Goal: Transaction & Acquisition: Subscribe to service/newsletter

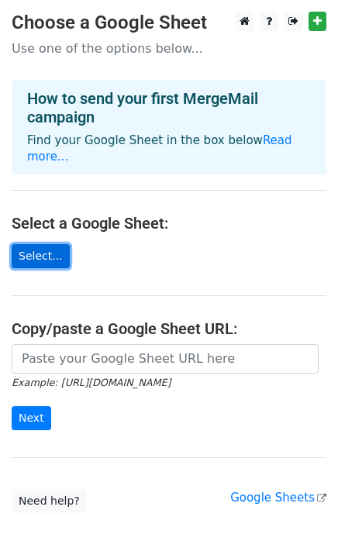
click at [31, 244] on link "Select..." at bounding box center [41, 256] width 58 height 24
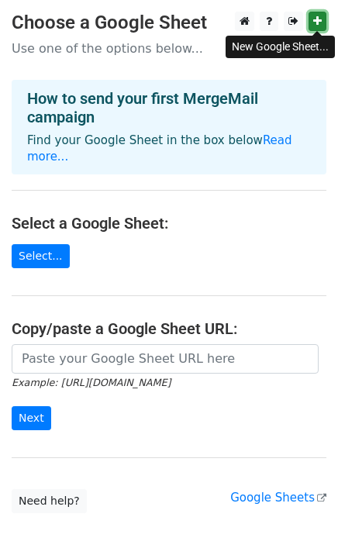
click at [316, 15] on link at bounding box center [317, 21] width 18 height 19
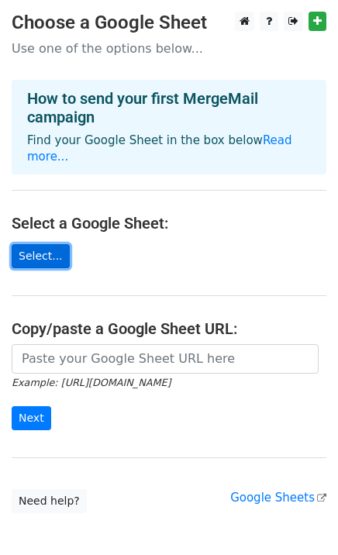
click at [34, 244] on link "Select..." at bounding box center [41, 256] width 58 height 24
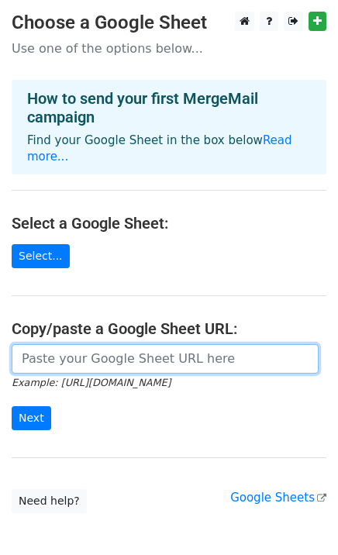
click at [57, 345] on input "url" at bounding box center [165, 358] width 307 height 29
paste input "[URL][DOMAIN_NAME]"
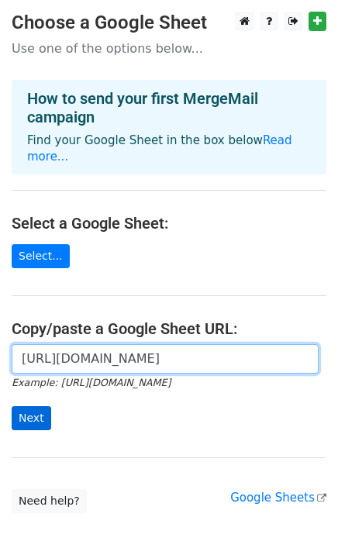
type input "https://docs.google.com/spreadsheets/d/17PbUSOibuZIgsZXs5zkAIej6aMV2SoG6VEVvEeC…"
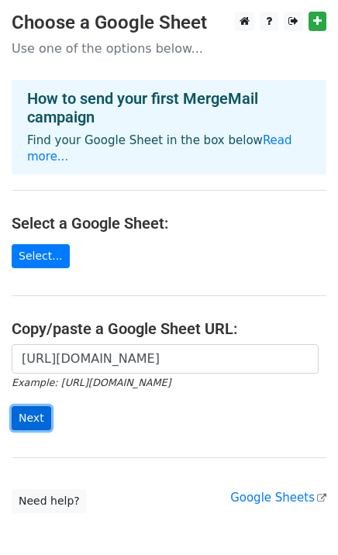
scroll to position [0, 0]
click at [33, 406] on input "Next" at bounding box center [32, 418] width 40 height 24
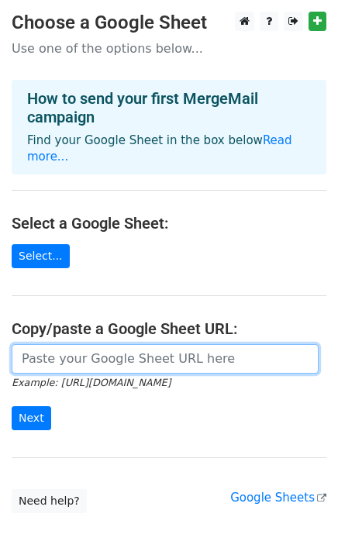
click at [34, 345] on input "url" at bounding box center [165, 358] width 307 height 29
paste input "https://docs.google.com/spreadsheets/d/17PbUSOibuZIgsZXs5zkAIej6aMV2SoG6VEVvEeC…"
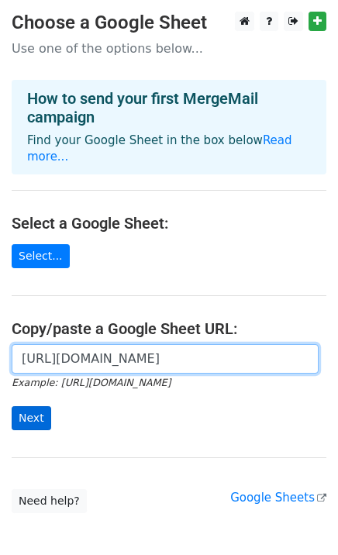
type input "[URL][DOMAIN_NAME]"
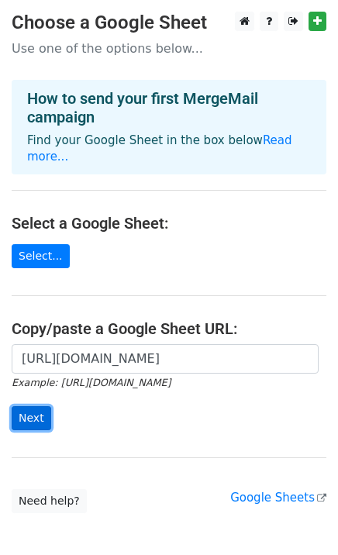
click at [26, 406] on input "Next" at bounding box center [32, 418] width 40 height 24
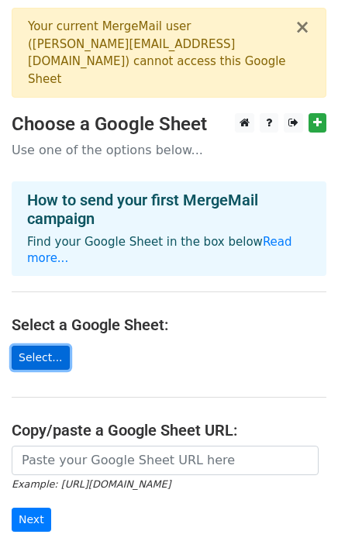
click at [40, 345] on link "Select..." at bounding box center [41, 357] width 58 height 24
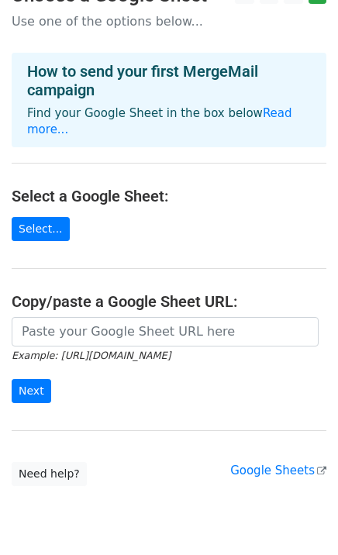
scroll to position [132, 0]
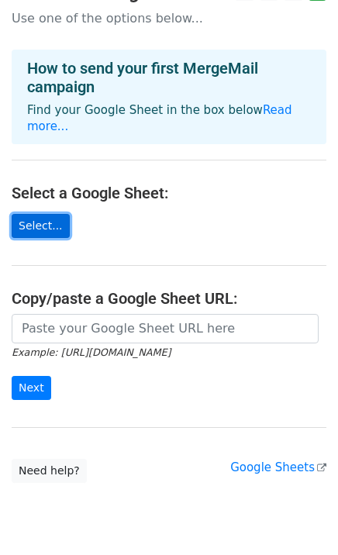
click at [31, 214] on link "Select..." at bounding box center [41, 226] width 58 height 24
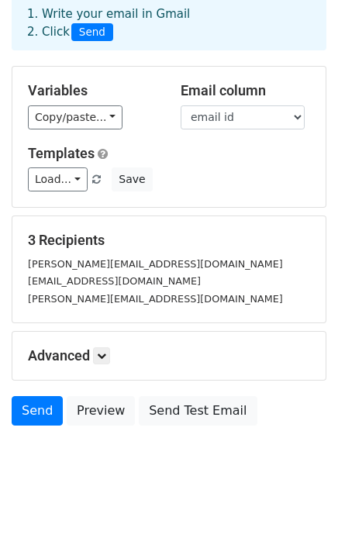
scroll to position [81, 0]
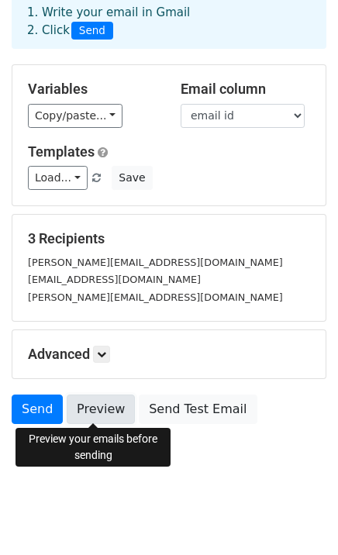
click at [90, 402] on link "Preview" at bounding box center [101, 408] width 68 height 29
click at [98, 408] on link "Preview" at bounding box center [101, 408] width 68 height 29
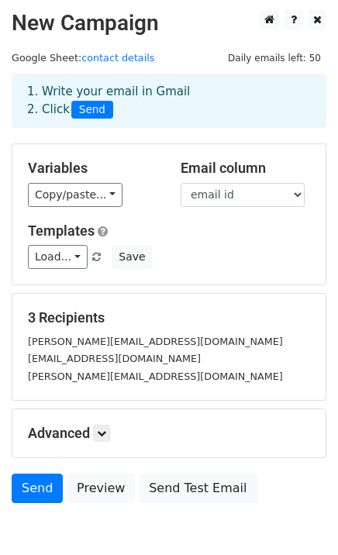
scroll to position [0, 0]
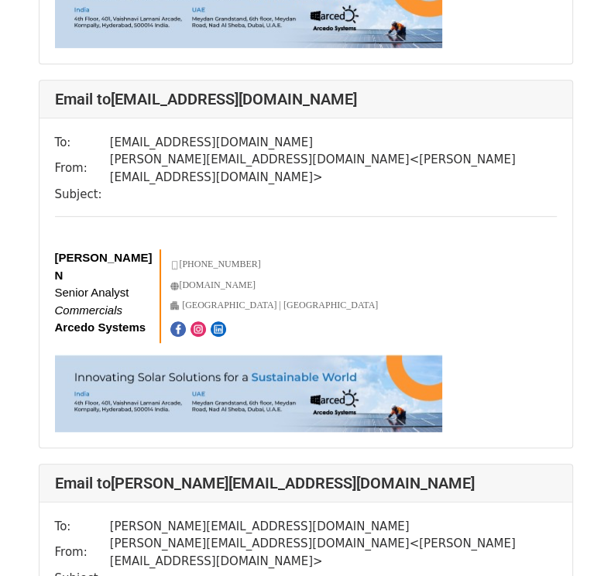
scroll to position [465, 0]
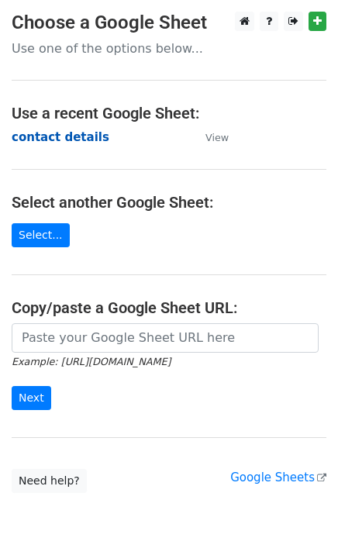
click at [41, 135] on strong "contact details" at bounding box center [61, 137] width 98 height 14
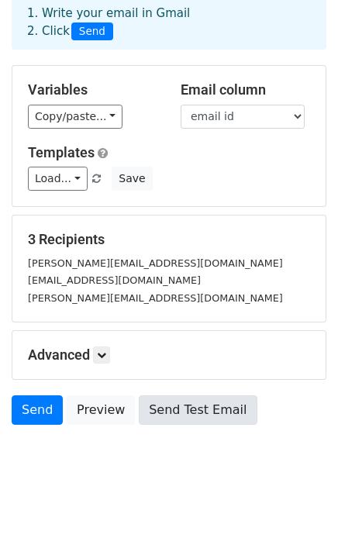
scroll to position [81, 0]
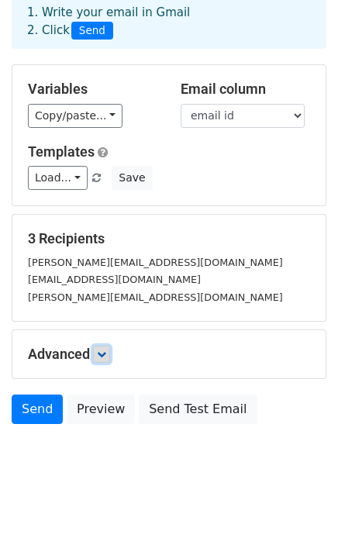
click at [102, 355] on icon at bounding box center [101, 353] width 9 height 9
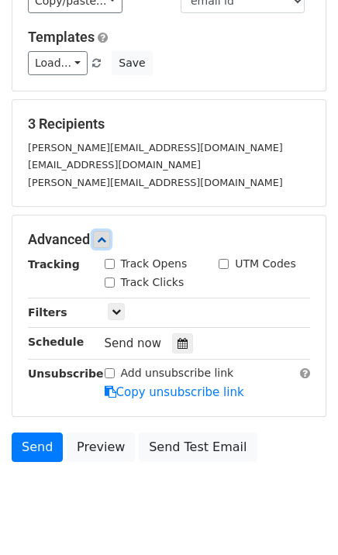
scroll to position [232, 0]
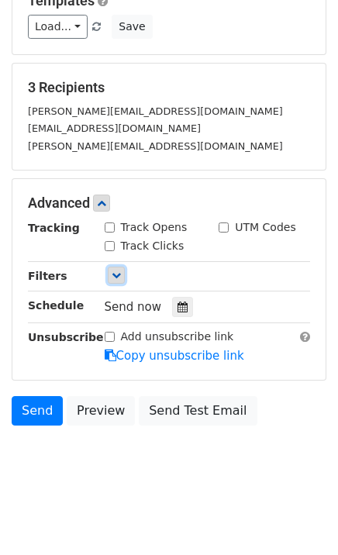
click at [112, 270] on icon at bounding box center [116, 274] width 9 height 9
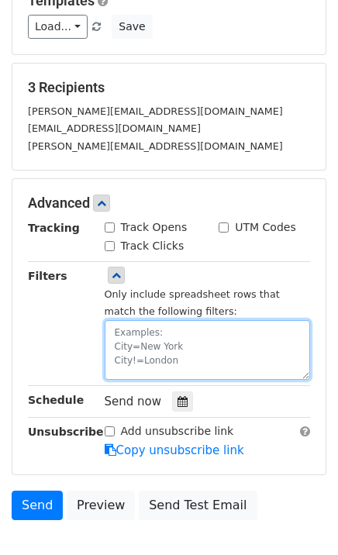
click at [127, 332] on textarea at bounding box center [208, 350] width 206 height 60
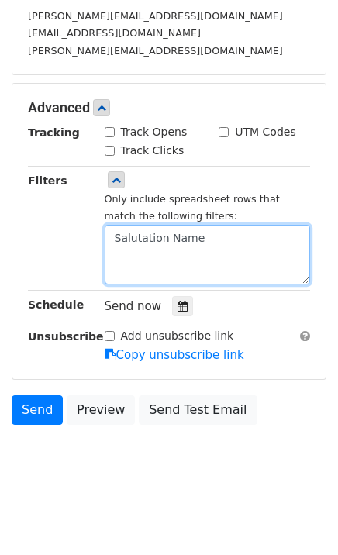
scroll to position [291, 0]
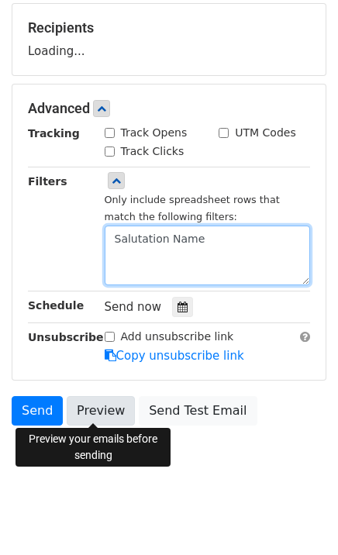
type textarea "Salutation Name"
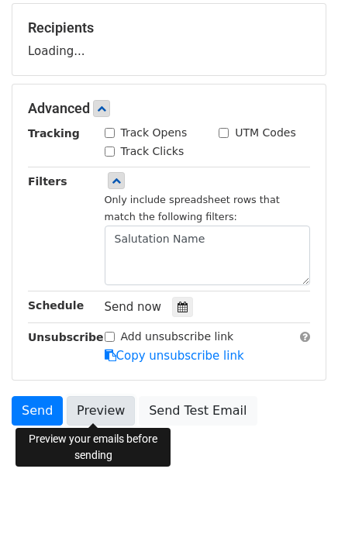
click at [92, 405] on link "Preview" at bounding box center [101, 410] width 68 height 29
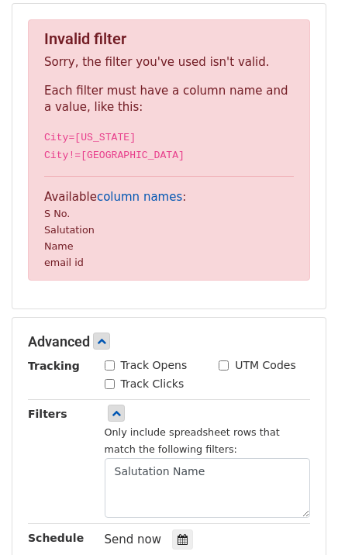
click at [120, 193] on link "column names" at bounding box center [139, 197] width 85 height 14
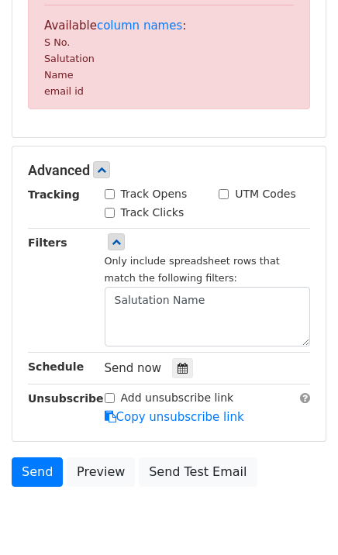
scroll to position [464, 0]
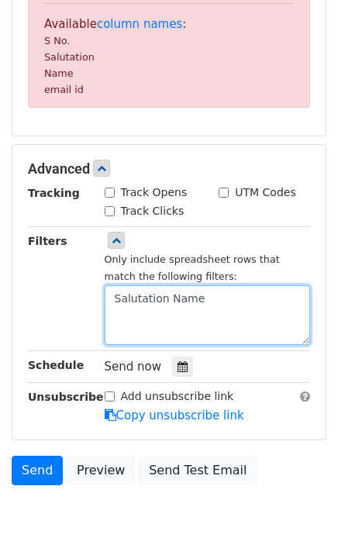
click at [130, 301] on textarea "Salutation Name" at bounding box center [208, 315] width 206 height 60
drag, startPoint x: 205, startPoint y: 298, endPoint x: 64, endPoint y: 290, distance: 140.5
click at [64, 290] on div "Filters Only include spreadsheet rows that match the following filters: Salutat…" at bounding box center [168, 288] width 305 height 112
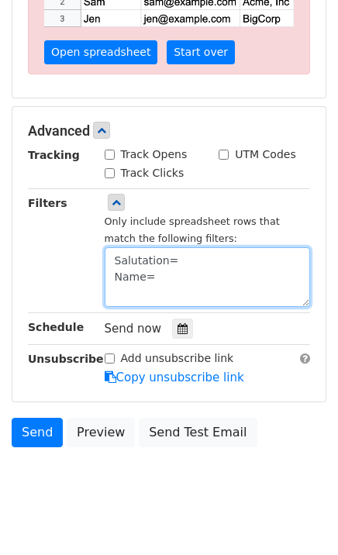
type textarea "Salutation= Name="
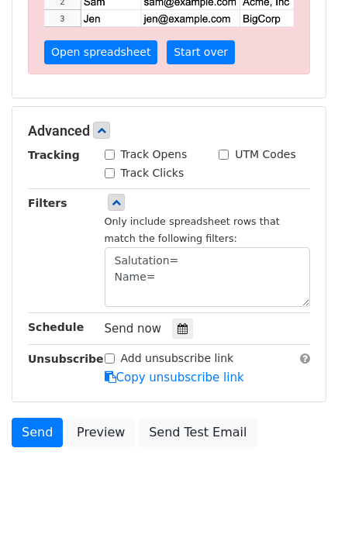
click at [307, 299] on textarea "Salutation= Name=" at bounding box center [208, 277] width 206 height 60
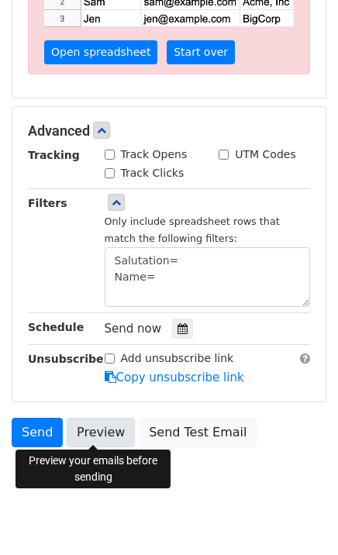
click at [99, 430] on link "Preview" at bounding box center [101, 432] width 68 height 29
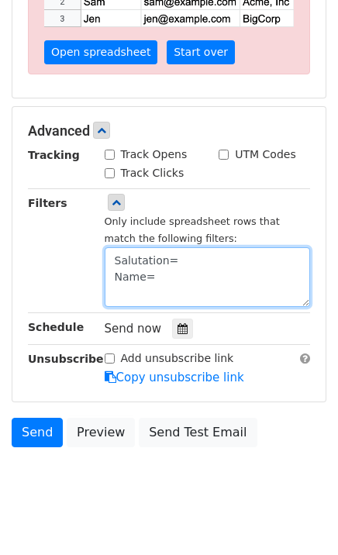
drag, startPoint x: 178, startPoint y: 273, endPoint x: 25, endPoint y: 256, distance: 154.4
click at [22, 250] on div "Filters Only include spreadsheet rows that match the following filters: Salutat…" at bounding box center [168, 250] width 305 height 112
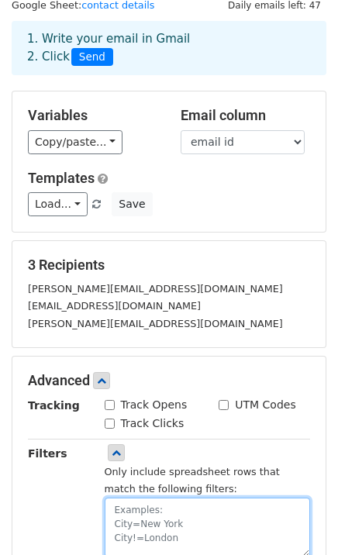
scroll to position [0, 0]
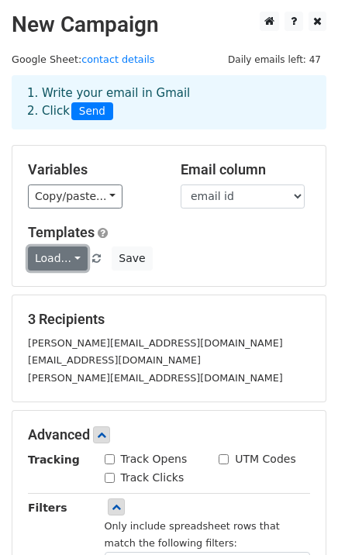
click at [71, 259] on link "Load..." at bounding box center [58, 258] width 60 height 24
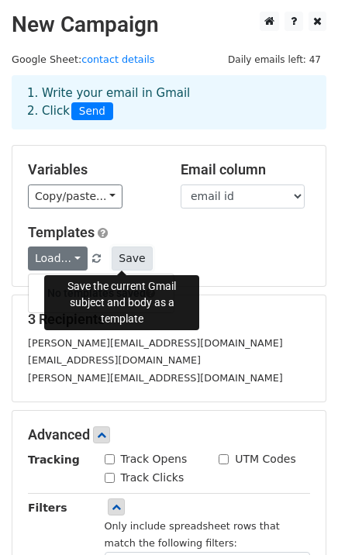
click at [114, 256] on button "Save" at bounding box center [132, 258] width 40 height 24
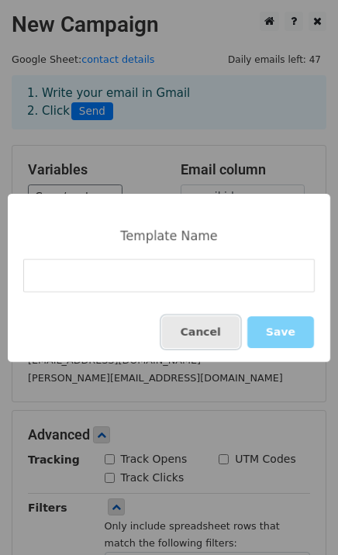
click at [209, 329] on button "Cancel" at bounding box center [200, 332] width 77 height 32
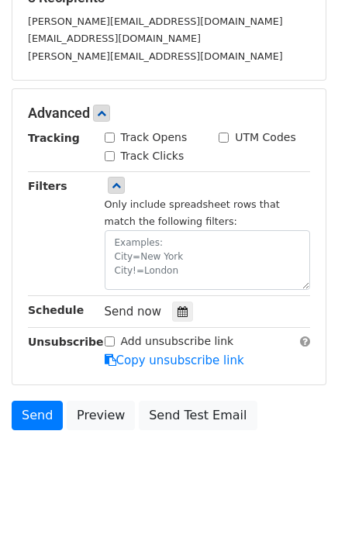
scroll to position [327, 0]
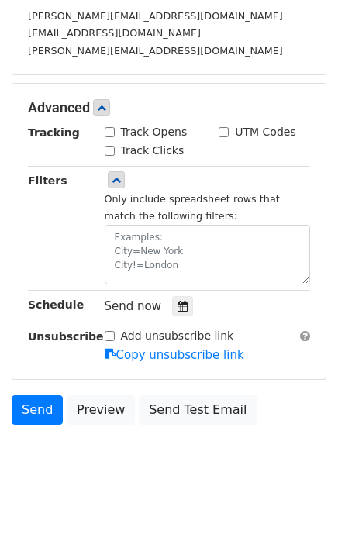
click at [170, 25] on iframe "Chat Widget" at bounding box center [164, 290] width 347 height 530
click at [172, 19] on div "[PERSON_NAME][EMAIL_ADDRESS][DOMAIN_NAME]" at bounding box center [168, 16] width 305 height 18
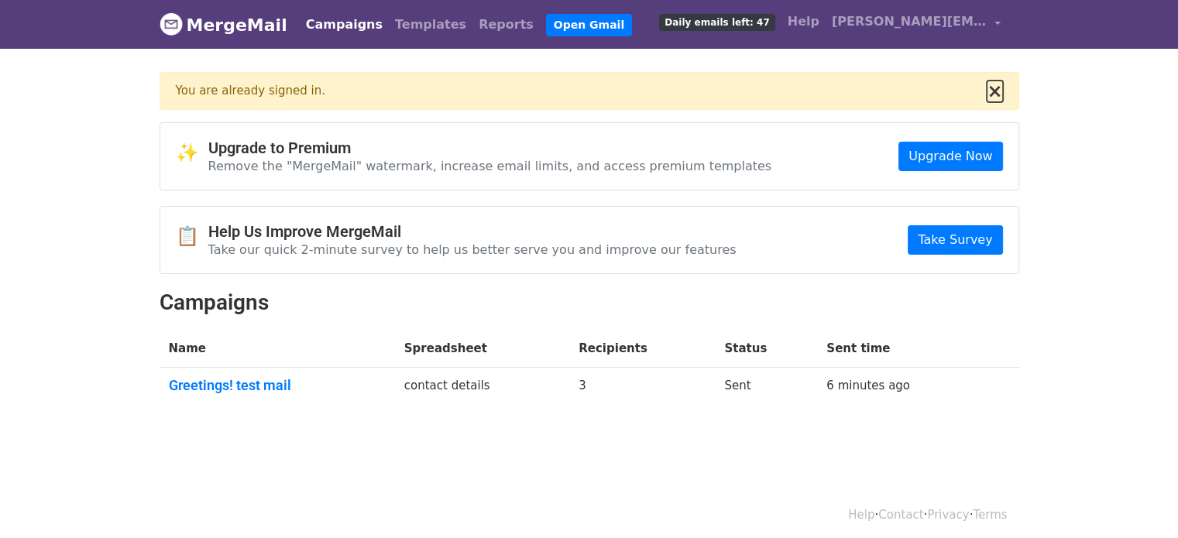
click at [993, 92] on button "×" at bounding box center [994, 91] width 15 height 19
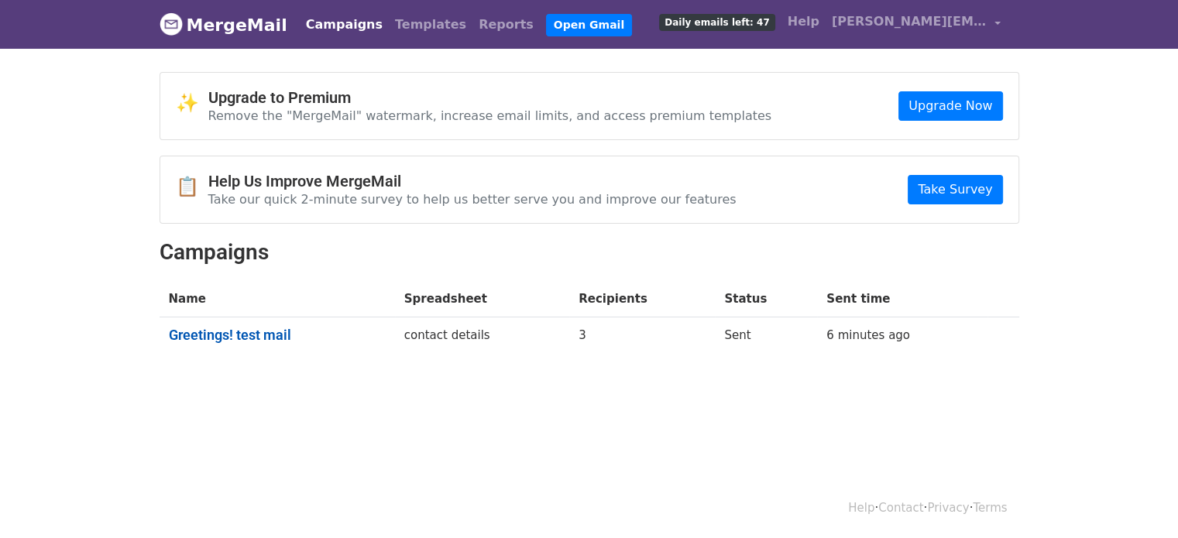
click at [249, 327] on link "Greetings! test mail" at bounding box center [277, 335] width 217 height 17
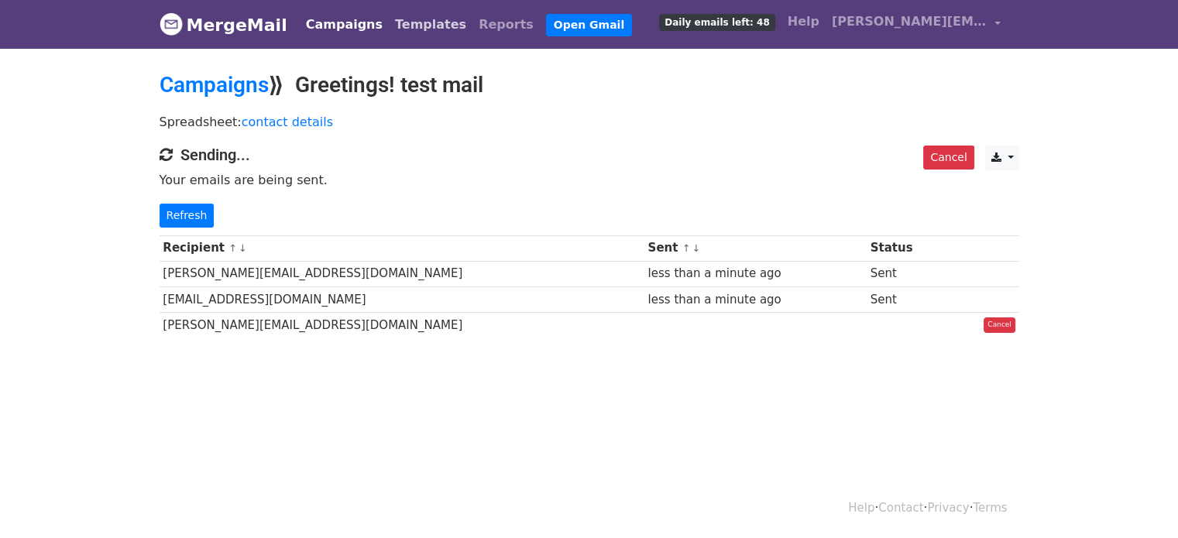
click at [412, 21] on link "Templates" at bounding box center [431, 24] width 84 height 31
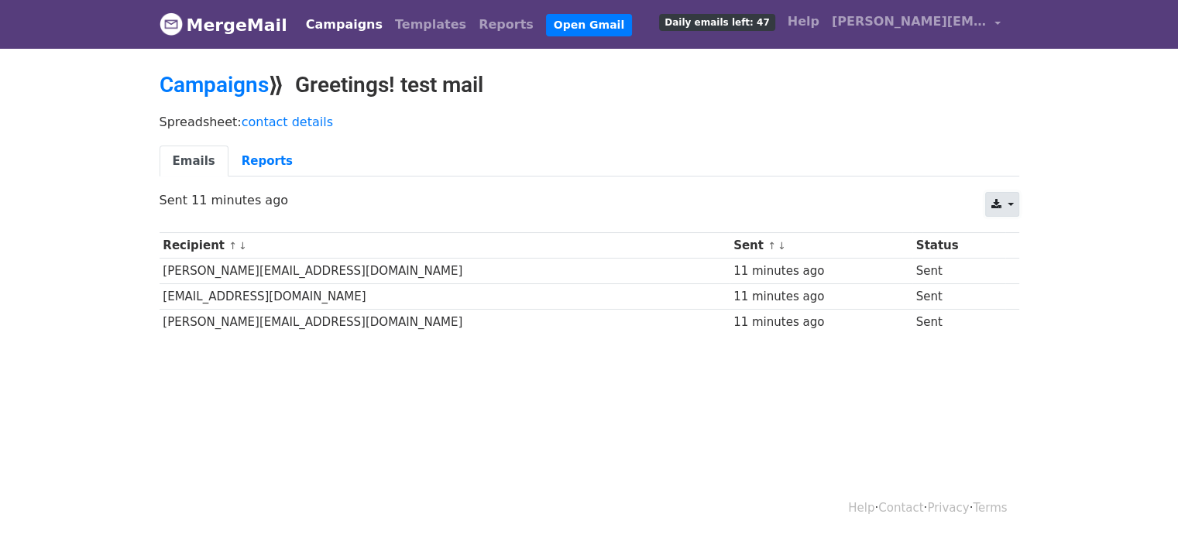
click at [1012, 201] on link at bounding box center [1001, 204] width 33 height 25
click at [264, 120] on link "contact details" at bounding box center [287, 122] width 91 height 15
click at [251, 117] on link "contact details" at bounding box center [287, 122] width 91 height 15
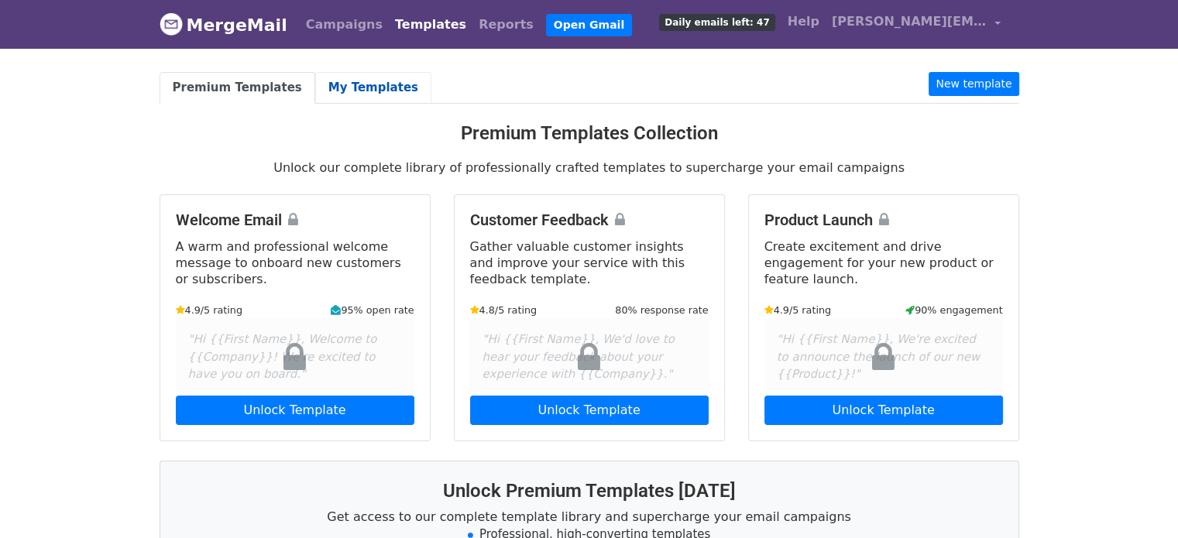
click at [344, 86] on link "My Templates" at bounding box center [373, 88] width 116 height 32
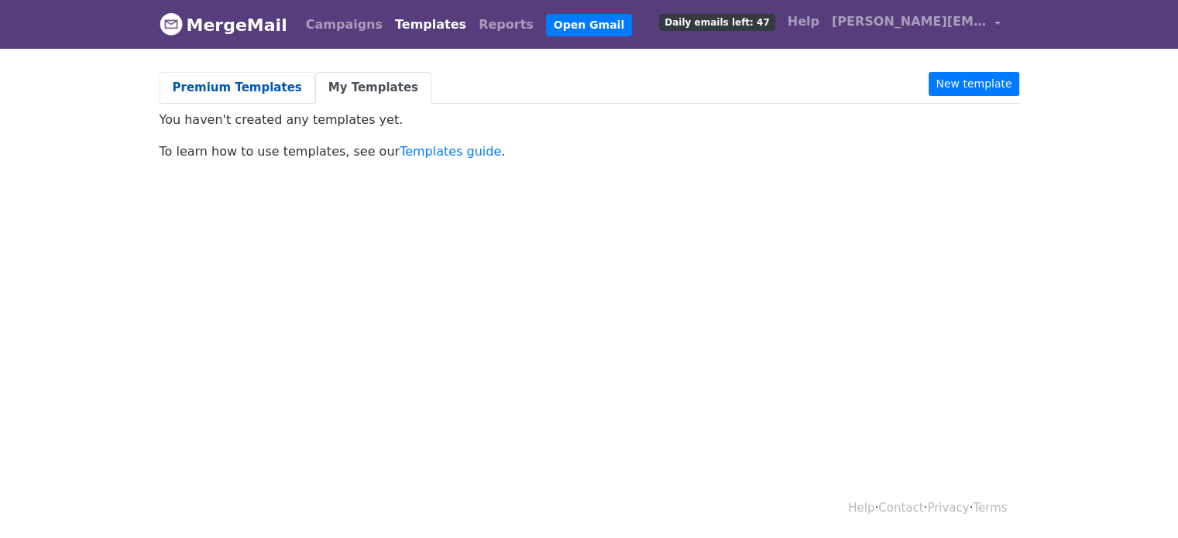
click at [235, 81] on link "Premium Templates" at bounding box center [238, 88] width 156 height 32
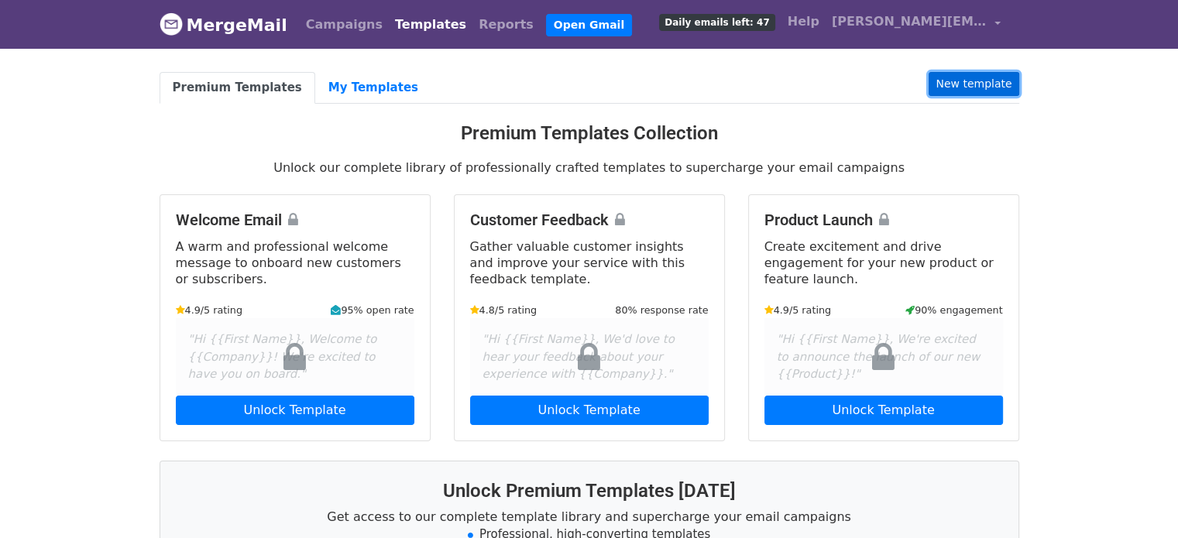
click at [965, 77] on link "New template" at bounding box center [974, 84] width 90 height 24
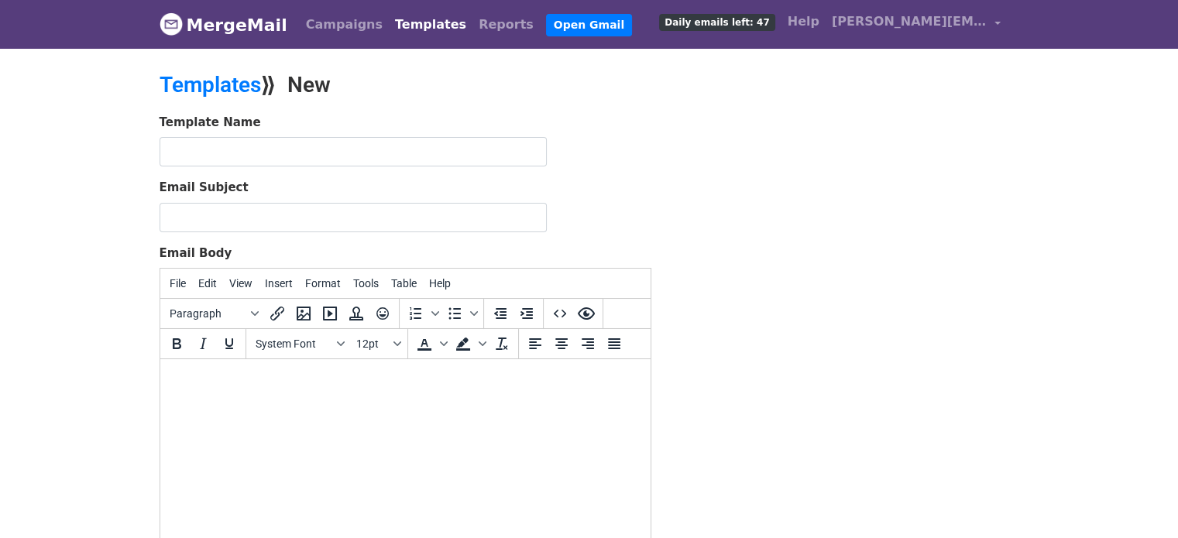
click at [181, 387] on body at bounding box center [405, 380] width 466 height 17
click at [997, 17] on link "[PERSON_NAME][EMAIL_ADDRESS][DOMAIN_NAME]" at bounding box center [916, 24] width 181 height 36
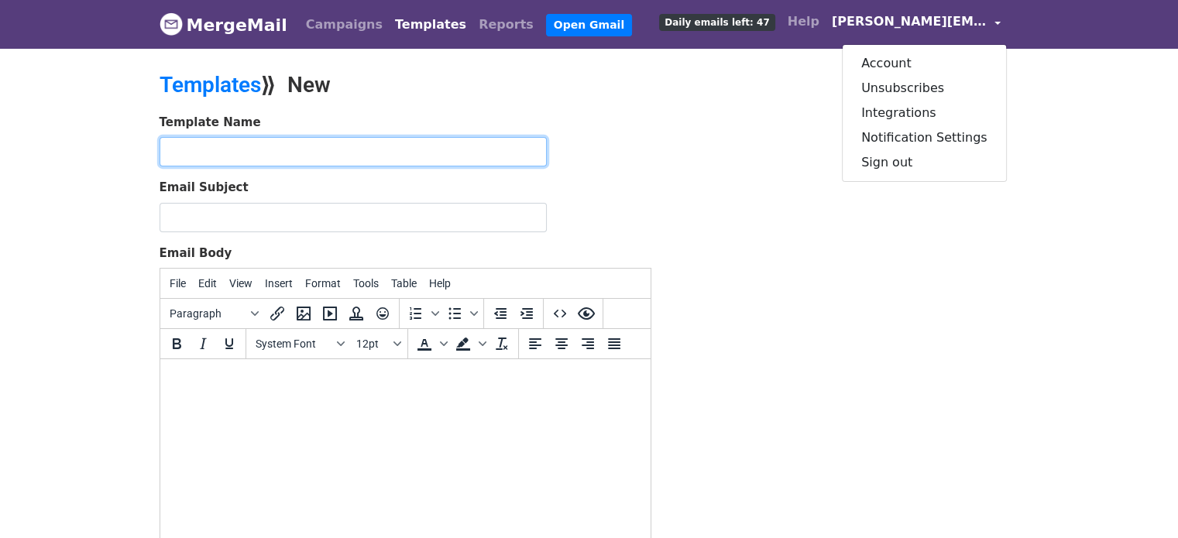
click at [209, 155] on input "text" at bounding box center [353, 151] width 387 height 29
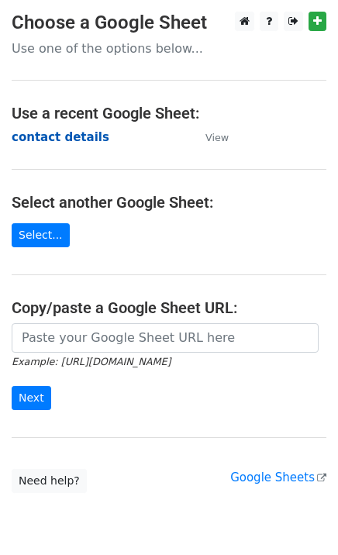
click at [33, 137] on strong "contact details" at bounding box center [61, 137] width 98 height 14
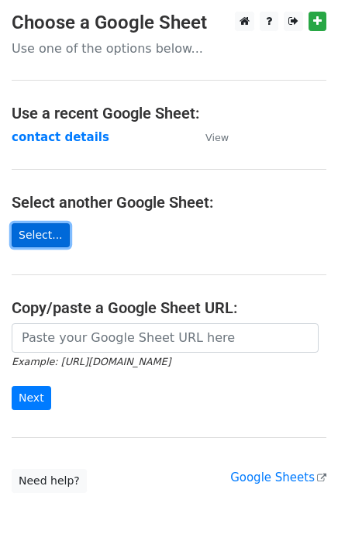
click at [26, 233] on link "Select..." at bounding box center [41, 235] width 58 height 24
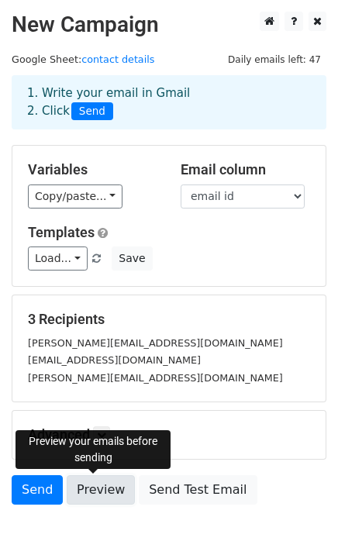
click at [90, 488] on link "Preview" at bounding box center [101, 489] width 68 height 29
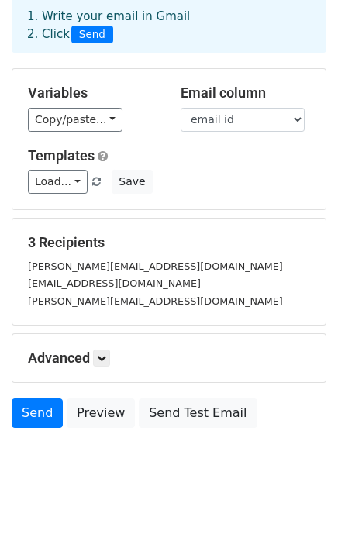
scroll to position [81, 0]
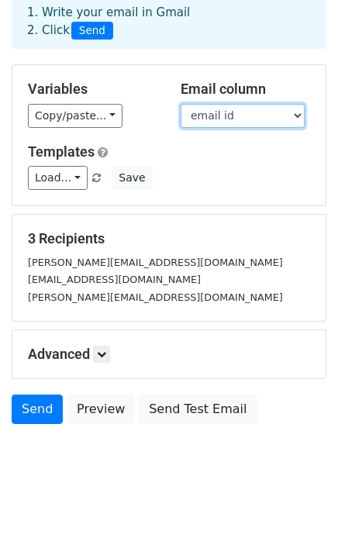
click at [291, 116] on select "S No. Salutation Name email id" at bounding box center [242, 116] width 124 height 24
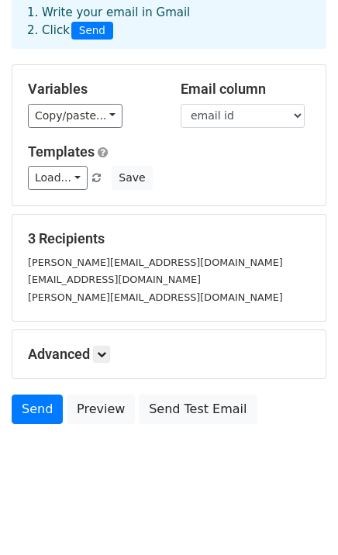
click at [234, 275] on div "tenders@arcedo.net" at bounding box center [168, 279] width 305 height 18
click at [105, 353] on icon at bounding box center [101, 353] width 9 height 9
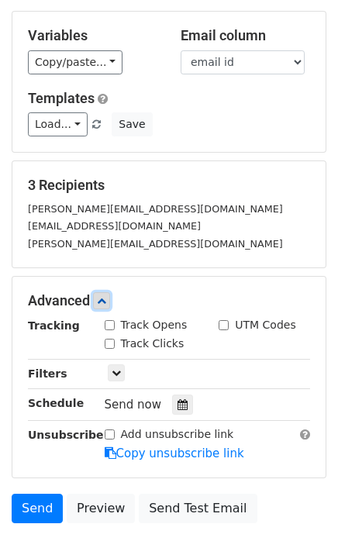
scroll to position [60, 0]
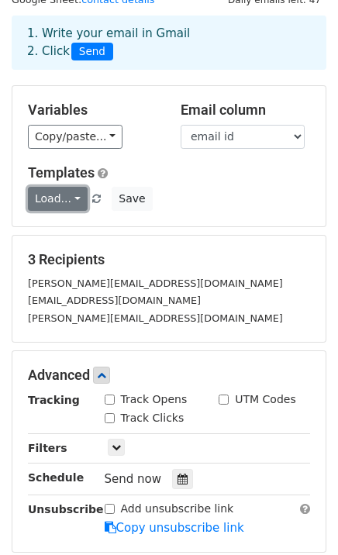
click at [67, 197] on link "Load..." at bounding box center [58, 199] width 60 height 24
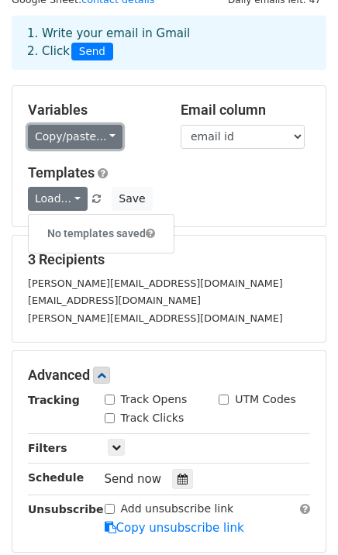
click at [101, 137] on link "Copy/paste..." at bounding box center [75, 137] width 95 height 24
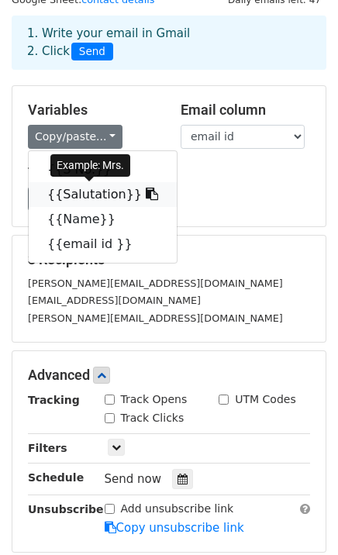
click at [89, 197] on link "{{Salutation}}" at bounding box center [103, 194] width 148 height 25
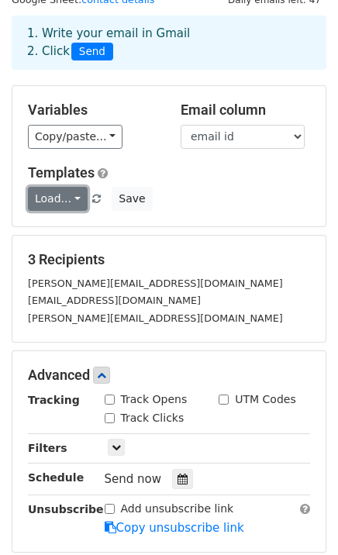
click at [72, 196] on link "Load..." at bounding box center [58, 199] width 60 height 24
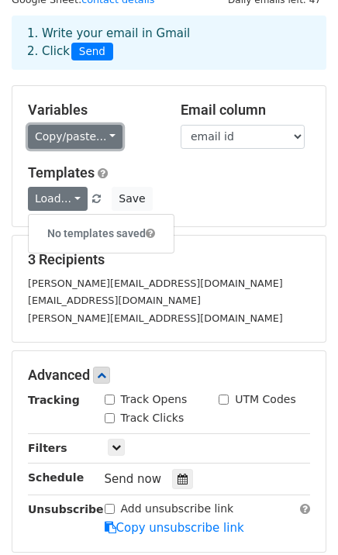
click at [98, 133] on link "Copy/paste..." at bounding box center [75, 137] width 95 height 24
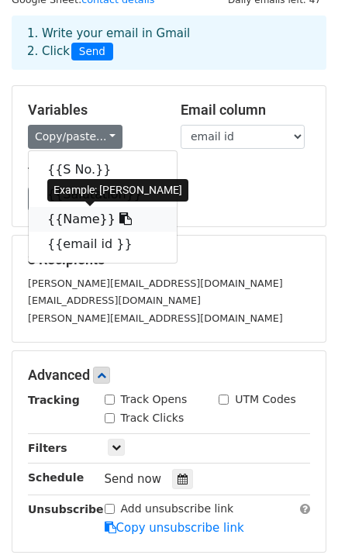
click at [59, 217] on link "{{Name}}" at bounding box center [103, 219] width 148 height 25
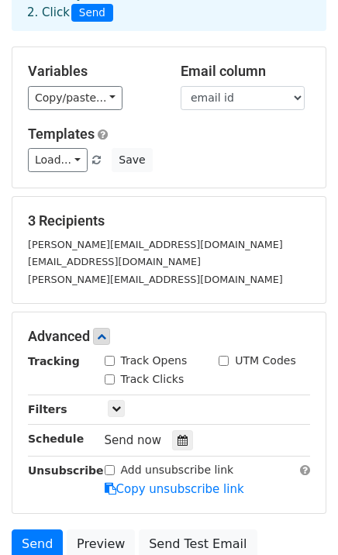
scroll to position [232, 0]
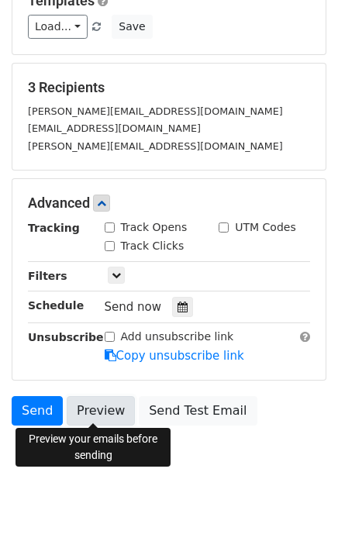
click at [93, 405] on link "Preview" at bounding box center [101, 410] width 68 height 29
click at [106, 404] on link "Preview" at bounding box center [101, 410] width 68 height 29
click at [84, 407] on link "Preview" at bounding box center [101, 410] width 68 height 29
click at [95, 402] on link "Preview" at bounding box center [101, 410] width 68 height 29
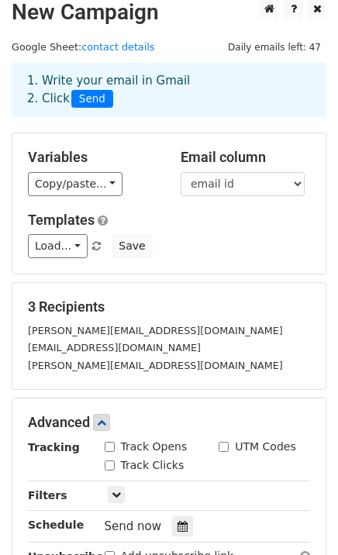
scroll to position [0, 0]
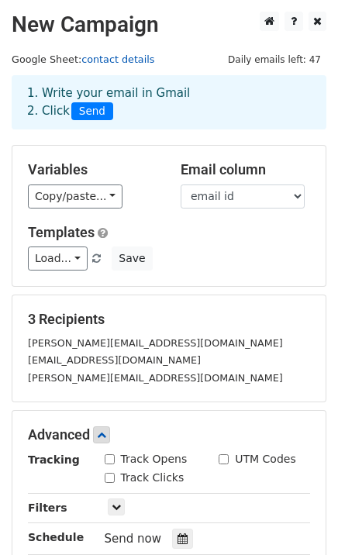
click at [109, 60] on link "contact details" at bounding box center [117, 59] width 73 height 12
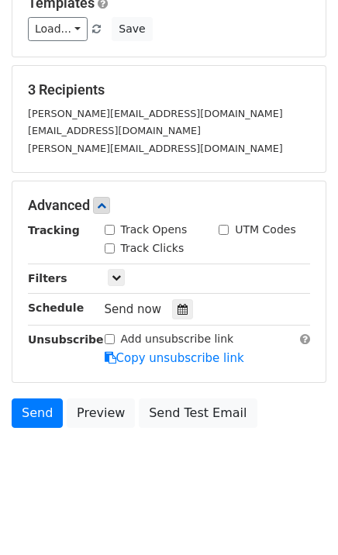
scroll to position [232, 0]
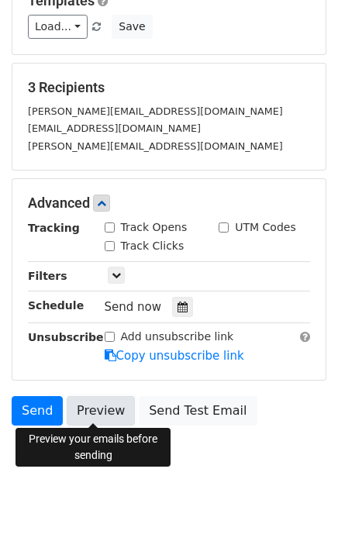
click at [91, 404] on link "Preview" at bounding box center [101, 410] width 68 height 29
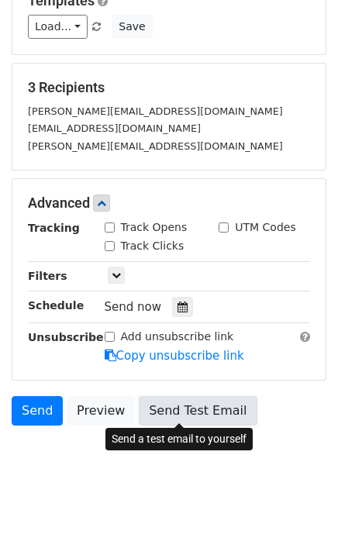
click at [183, 405] on link "Send Test Email" at bounding box center [198, 410] width 118 height 29
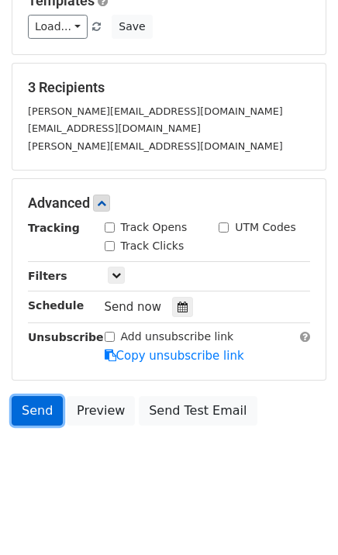
click at [34, 406] on link "Send" at bounding box center [37, 410] width 51 height 29
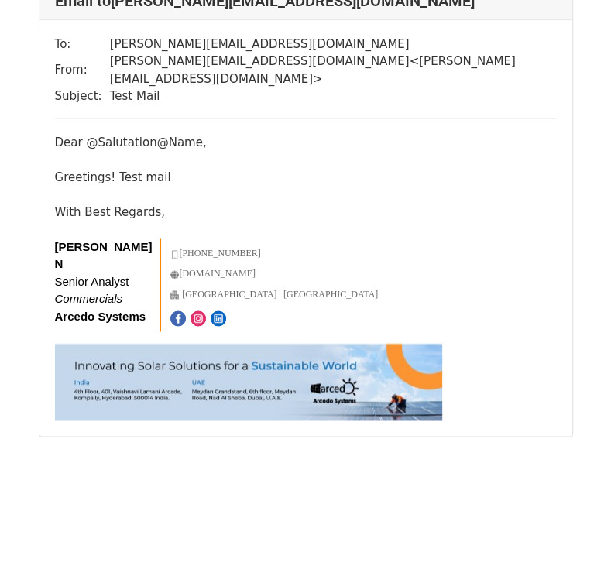
scroll to position [1079, 0]
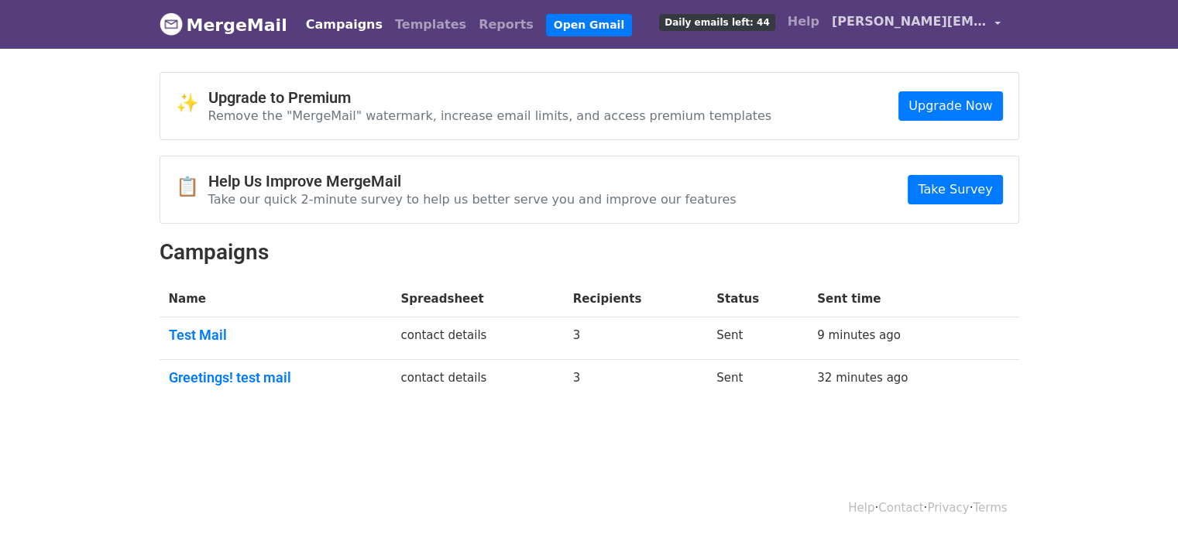
click at [992, 21] on link "[PERSON_NAME][EMAIL_ADDRESS][DOMAIN_NAME]" at bounding box center [916, 24] width 181 height 36
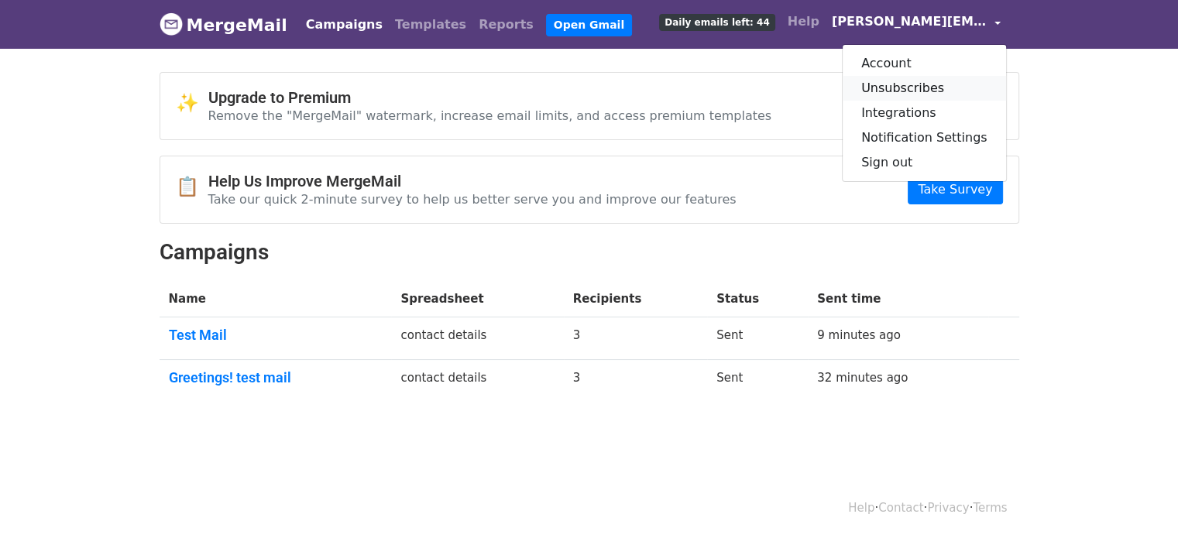
click at [938, 88] on link "Unsubscribes" at bounding box center [924, 88] width 163 height 25
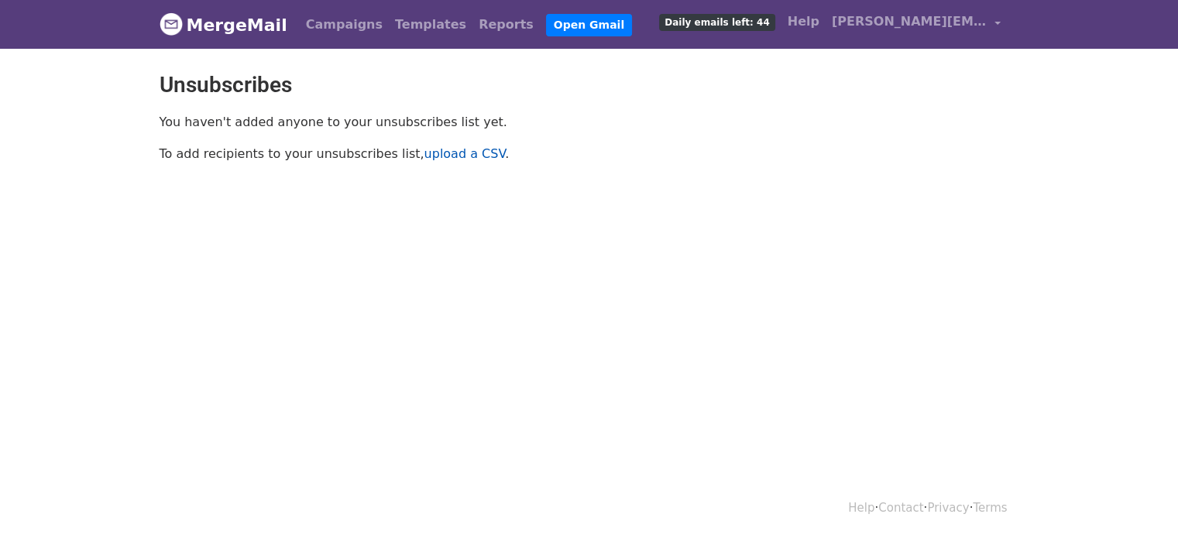
click at [425, 154] on link "upload a CSV" at bounding box center [464, 153] width 81 height 15
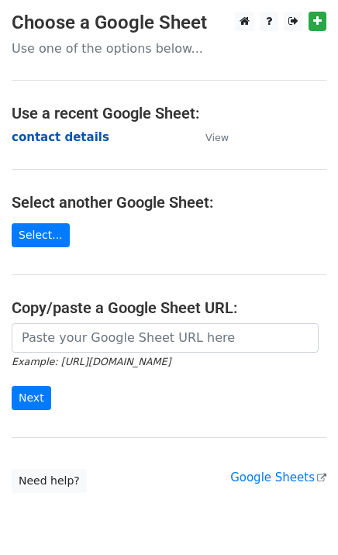
click at [64, 135] on strong "contact details" at bounding box center [61, 137] width 98 height 14
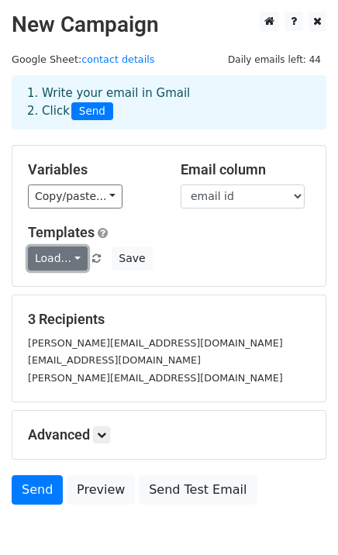
click at [75, 253] on link "Load..." at bounding box center [58, 258] width 60 height 24
click at [72, 261] on link "Load..." at bounding box center [58, 258] width 60 height 24
click at [69, 256] on link "Load..." at bounding box center [58, 258] width 60 height 24
click at [67, 256] on link "Load..." at bounding box center [58, 258] width 60 height 24
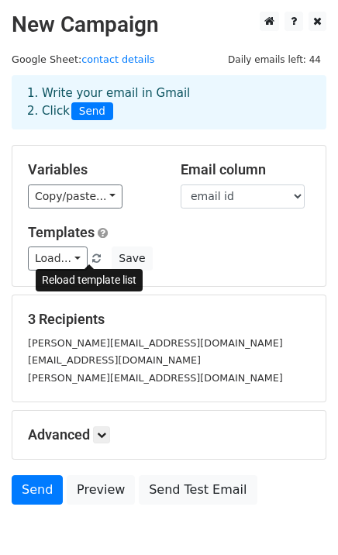
click at [92, 256] on span at bounding box center [96, 259] width 9 height 10
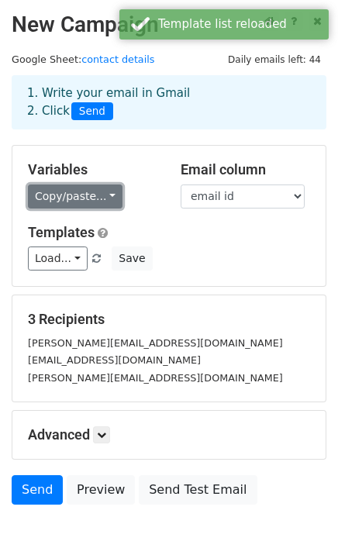
click at [100, 193] on link "Copy/paste..." at bounding box center [75, 196] width 95 height 24
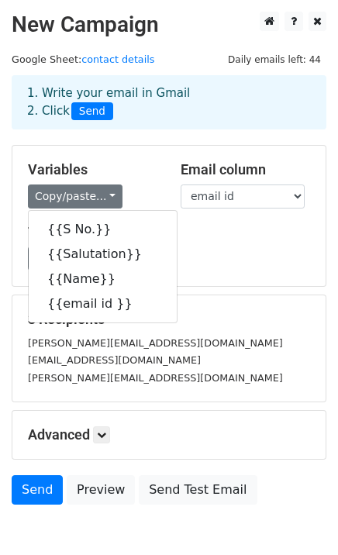
click at [236, 240] on div "Templates Load... No templates saved Save" at bounding box center [168, 247] width 305 height 47
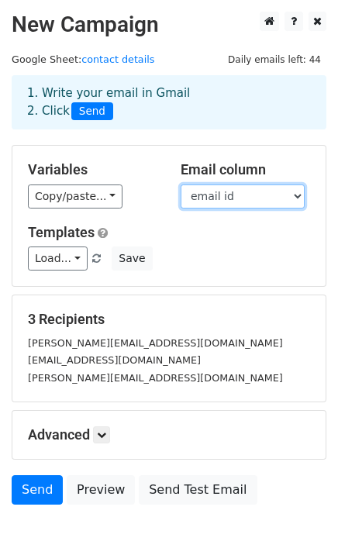
click at [237, 200] on select "S No. Salutation Name email id" at bounding box center [242, 196] width 124 height 24
click at [235, 197] on select "S No. Salutation Name email id" at bounding box center [242, 196] width 124 height 24
